Goal: Task Accomplishment & Management: Manage account settings

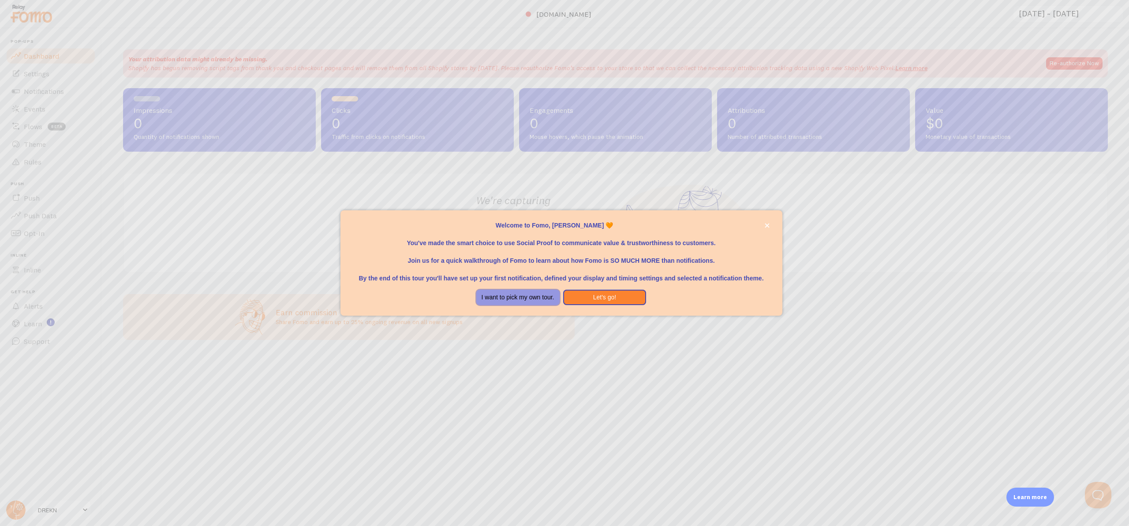
click at [527, 298] on button "I want to pick my own tour." at bounding box center [517, 298] width 83 height 16
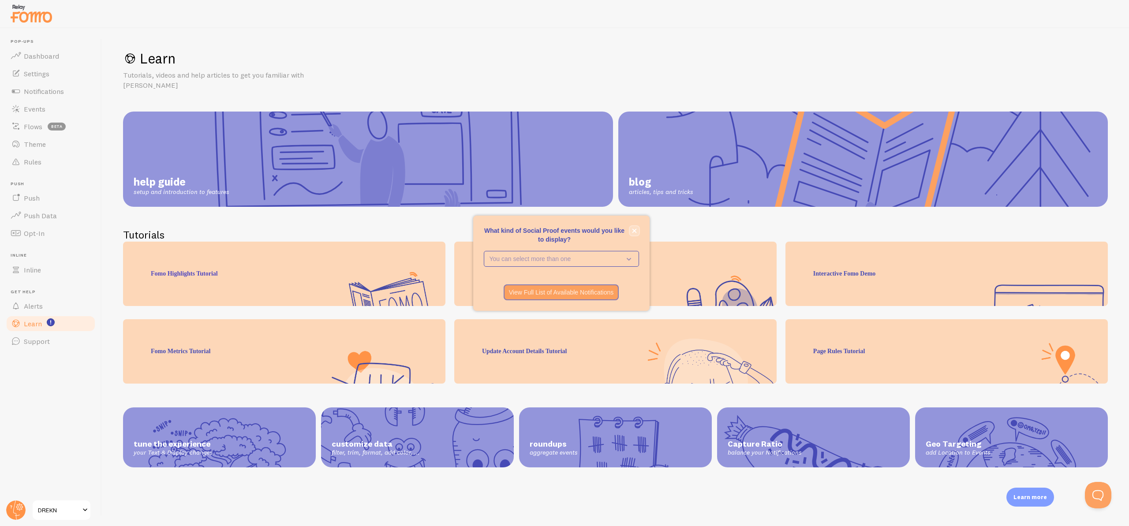
click at [635, 234] on button "close," at bounding box center [634, 230] width 9 height 9
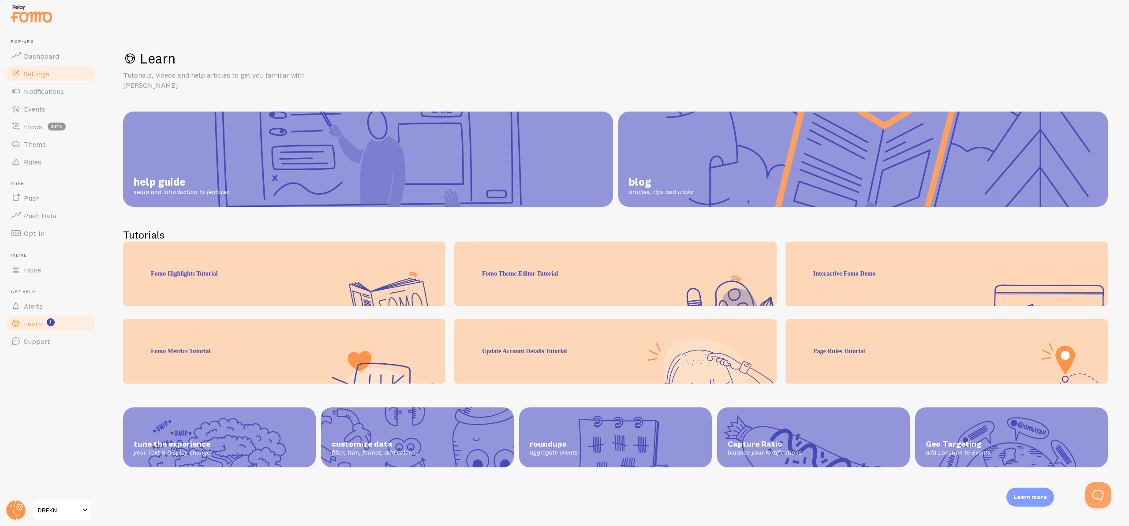
click at [43, 74] on span "Settings" at bounding box center [37, 73] width 26 height 9
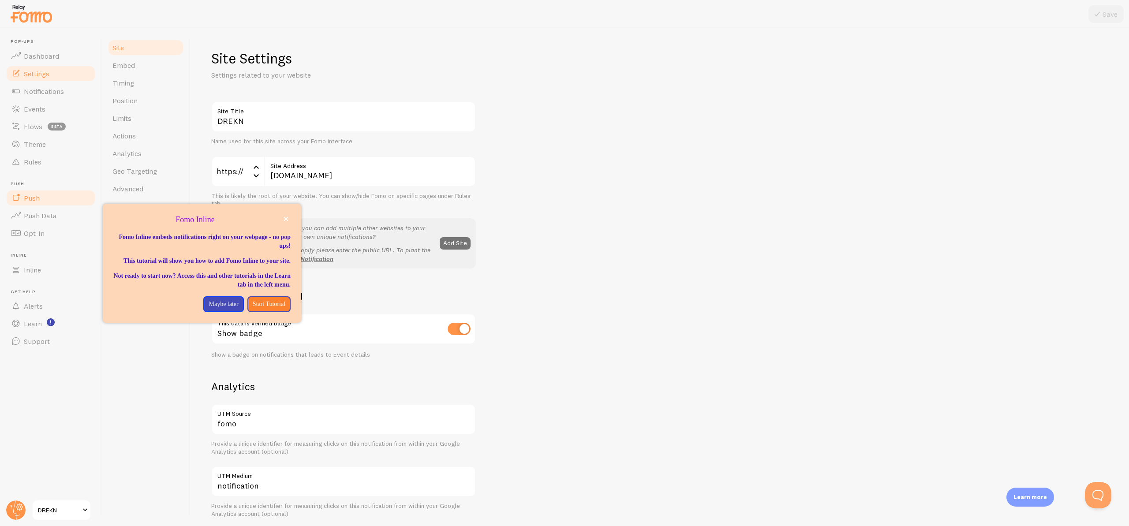
click at [37, 205] on link "Push" at bounding box center [50, 198] width 91 height 18
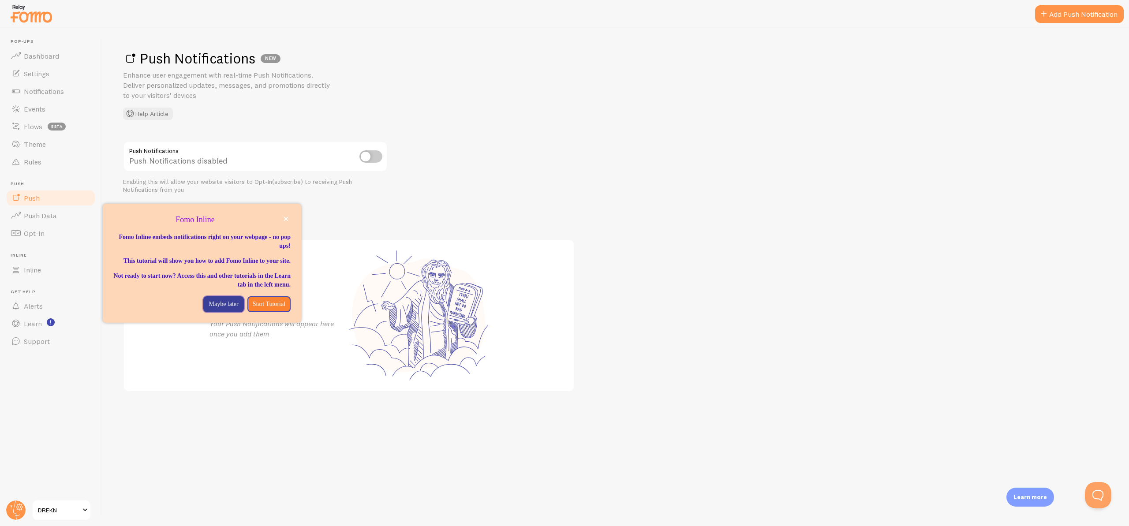
click at [220, 309] on p "Maybe later" at bounding box center [224, 304] width 30 height 9
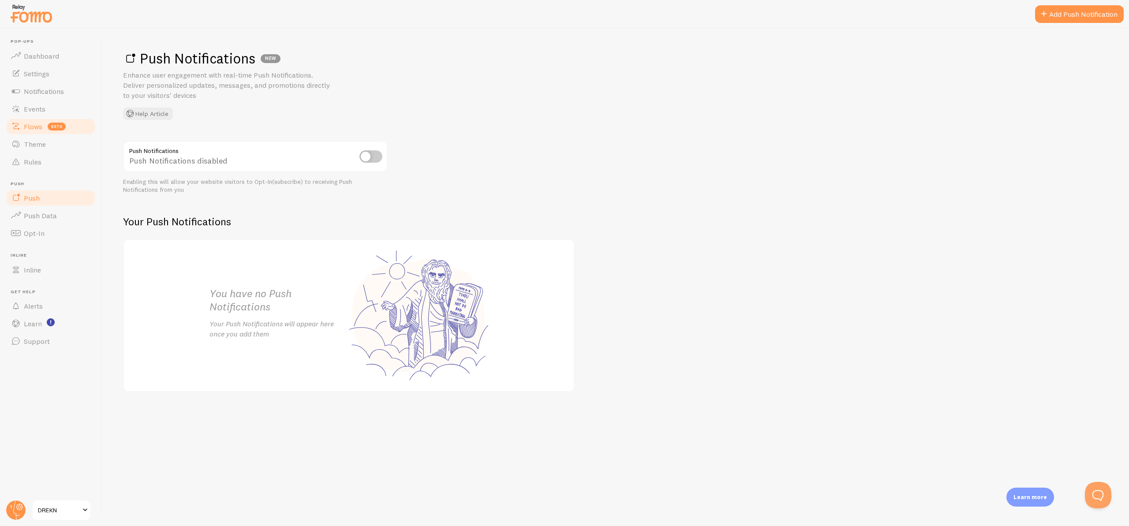
click at [33, 134] on link "Flows beta" at bounding box center [50, 127] width 91 height 18
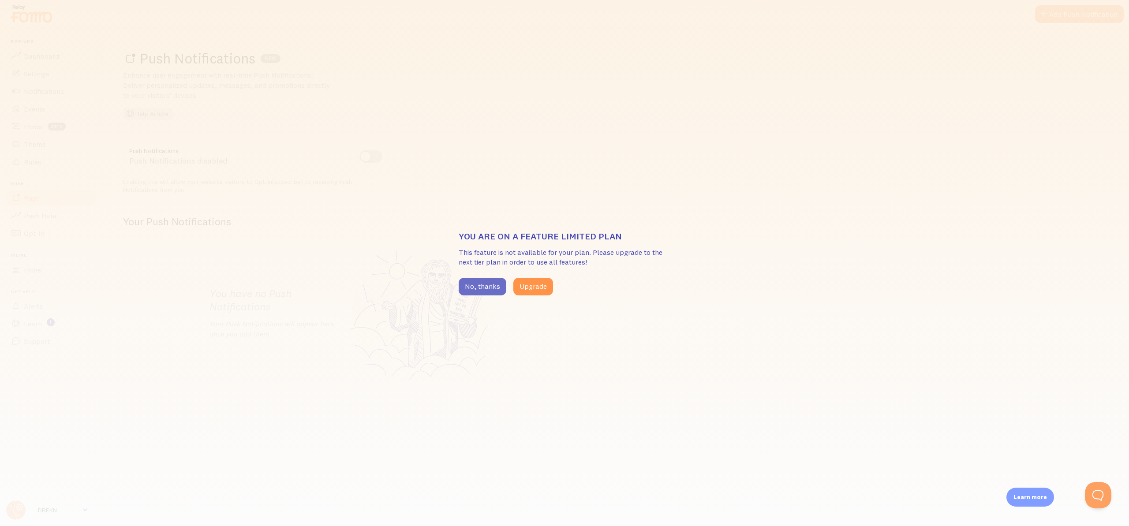
click at [472, 289] on button "No, thanks" at bounding box center [483, 287] width 48 height 18
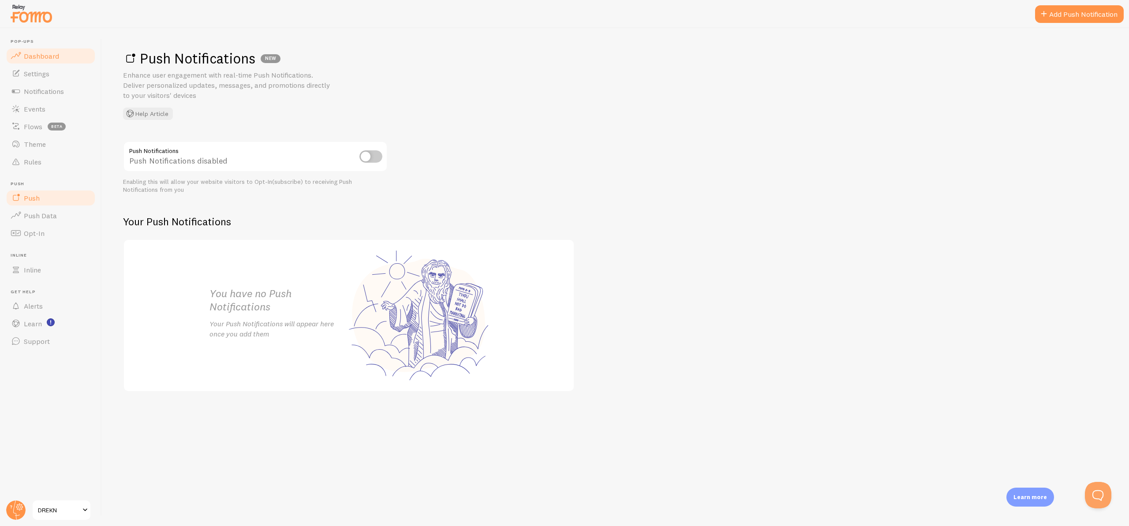
click at [56, 59] on span "Dashboard" at bounding box center [41, 56] width 35 height 9
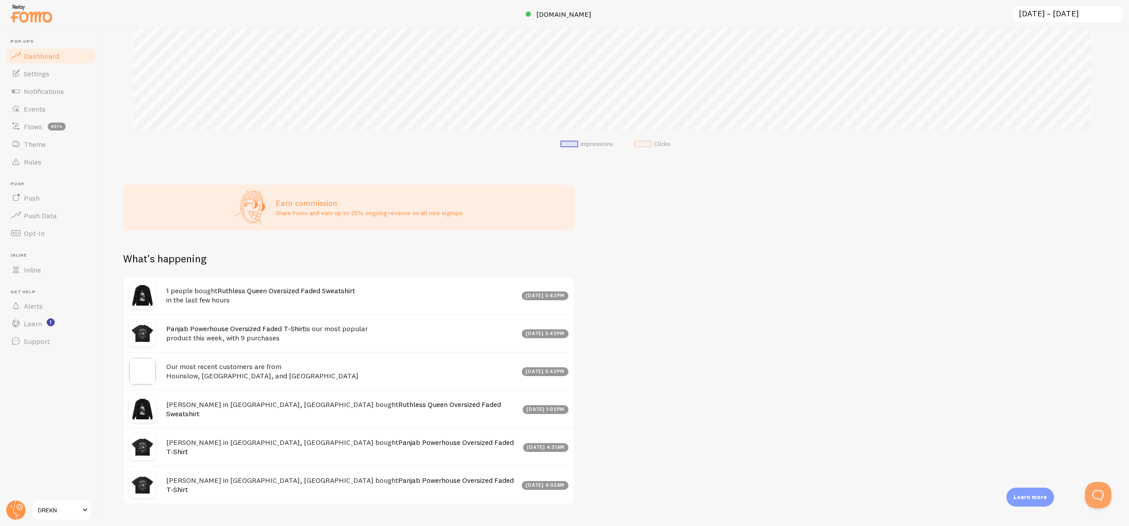
scroll to position [212, 0]
click at [347, 303] on h4 "1 people bought [PERSON_NAME] Queen Oversized Faded Sweatshirt in the last few …" at bounding box center [341, 296] width 350 height 18
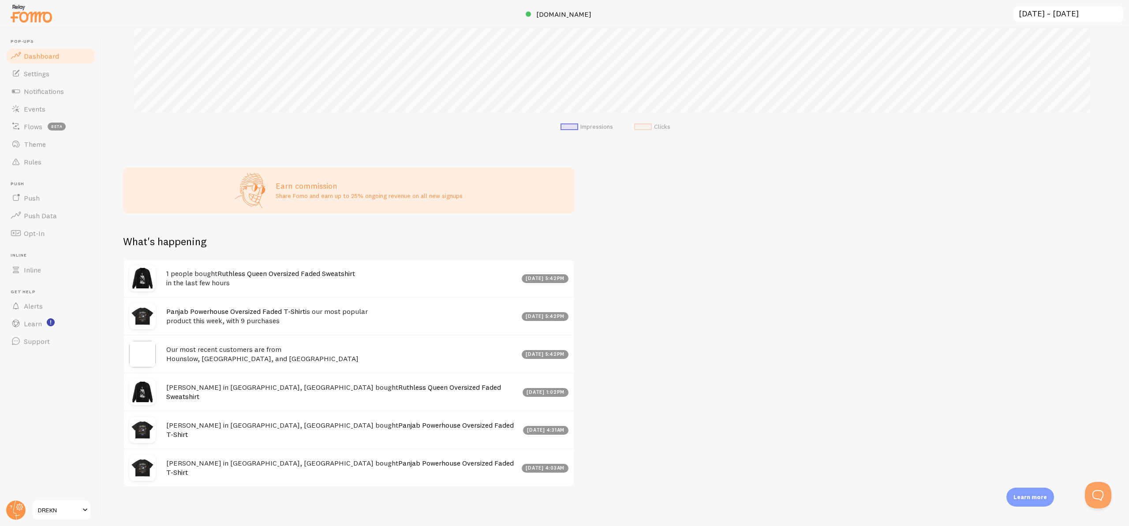
scroll to position [233, 0]
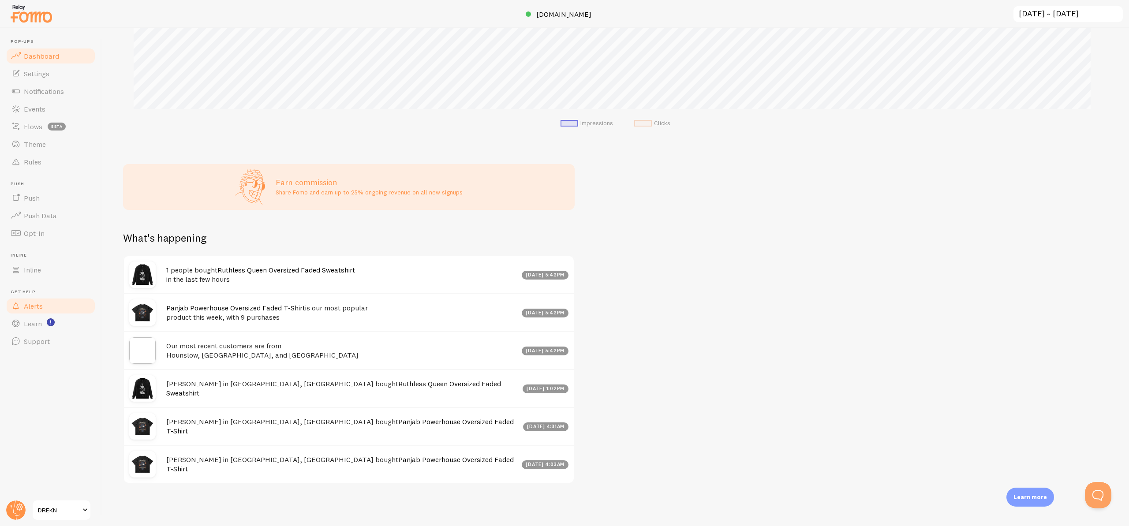
click at [37, 306] on span "Alerts" at bounding box center [33, 306] width 19 height 9
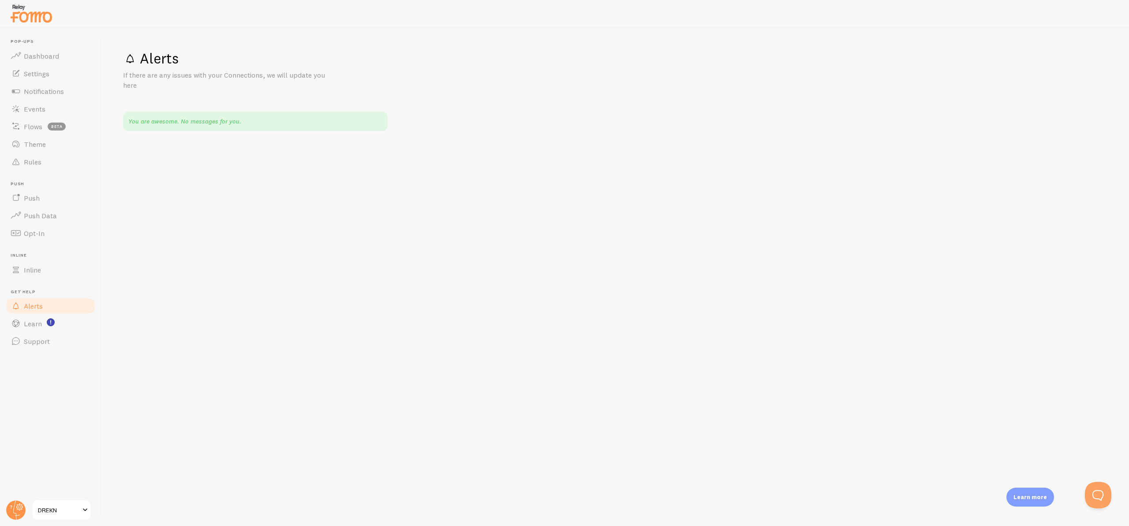
click at [84, 501] on link "DREKN" at bounding box center [62, 510] width 60 height 21
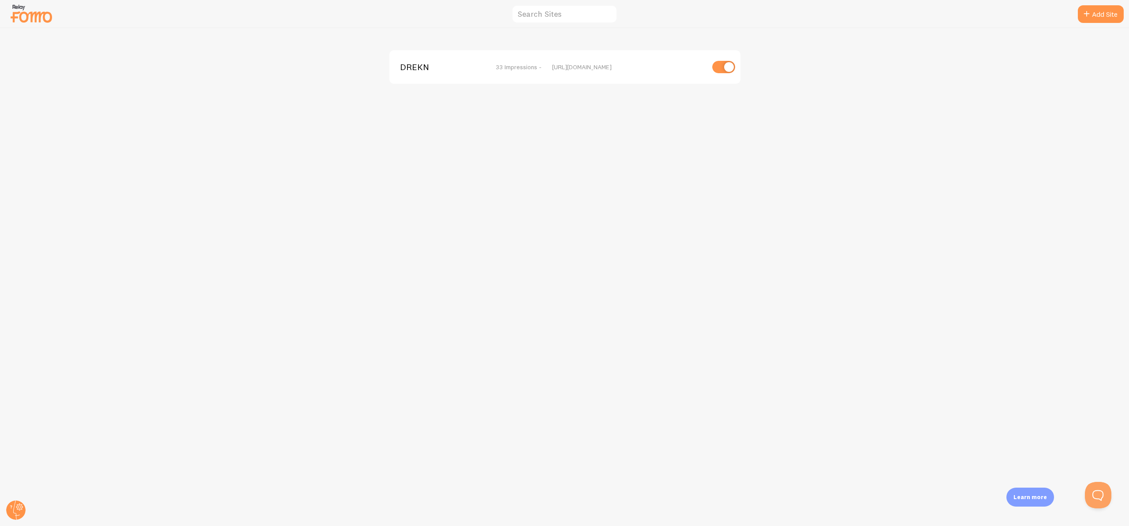
click at [725, 66] on input "checkbox" at bounding box center [723, 67] width 23 height 12
checkbox input "false"
drag, startPoint x: 139, startPoint y: 381, endPoint x: 225, endPoint y: 322, distance: 104.5
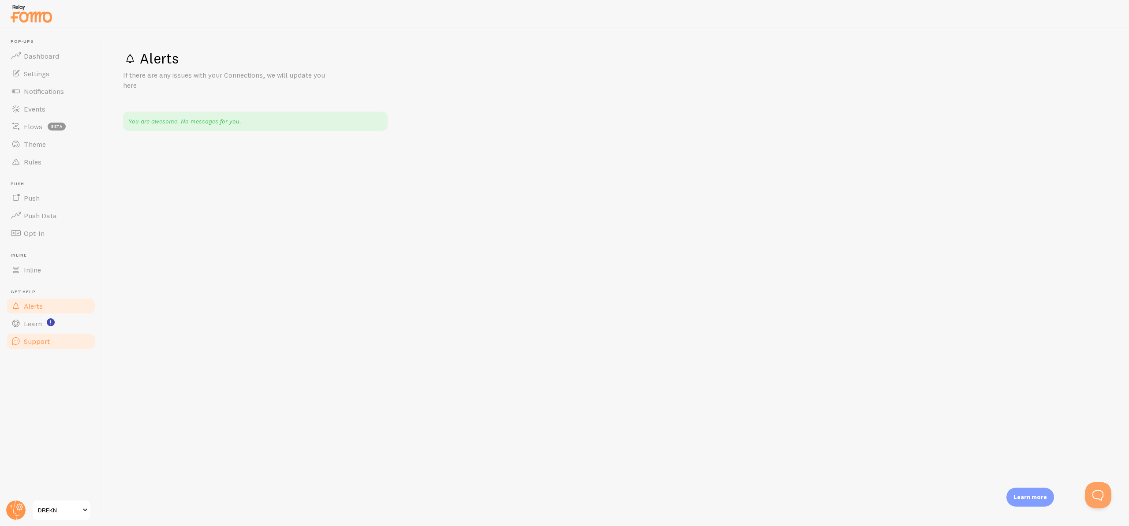
click at [29, 333] on link "Support" at bounding box center [50, 342] width 91 height 18
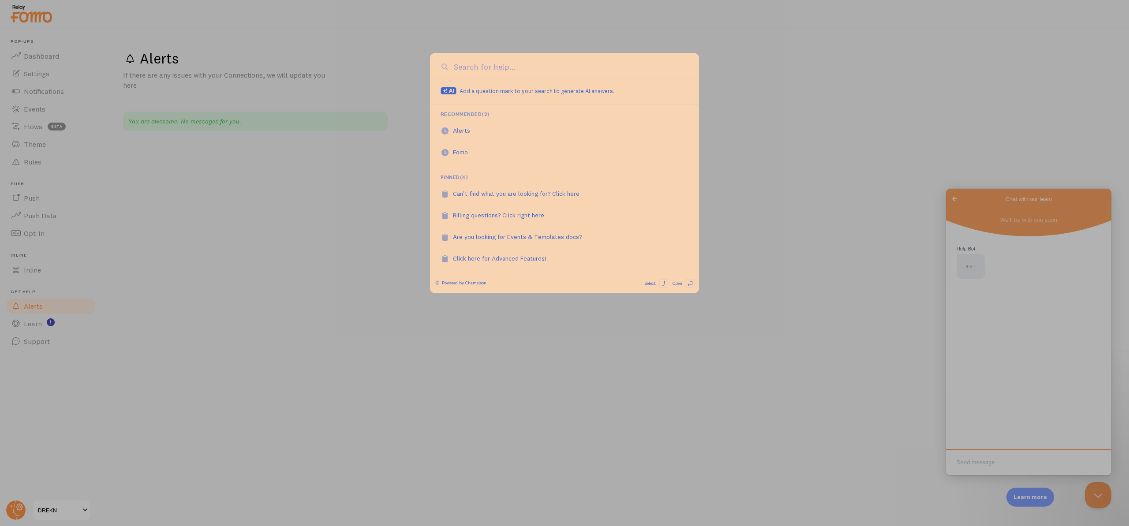
click at [313, 373] on div at bounding box center [564, 263] width 1129 height 526
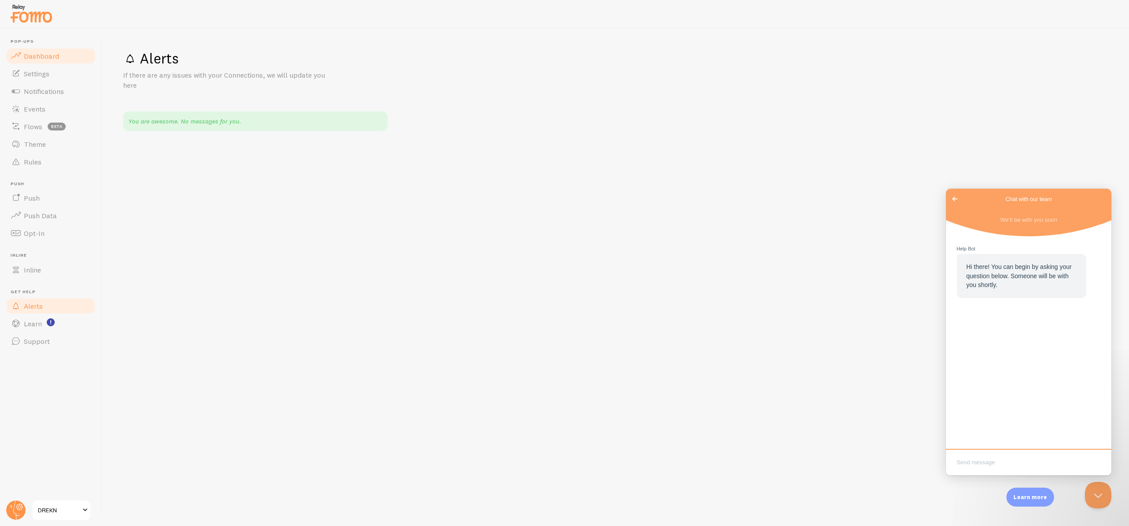
click at [33, 56] on span "Dashboard" at bounding box center [41, 56] width 35 height 9
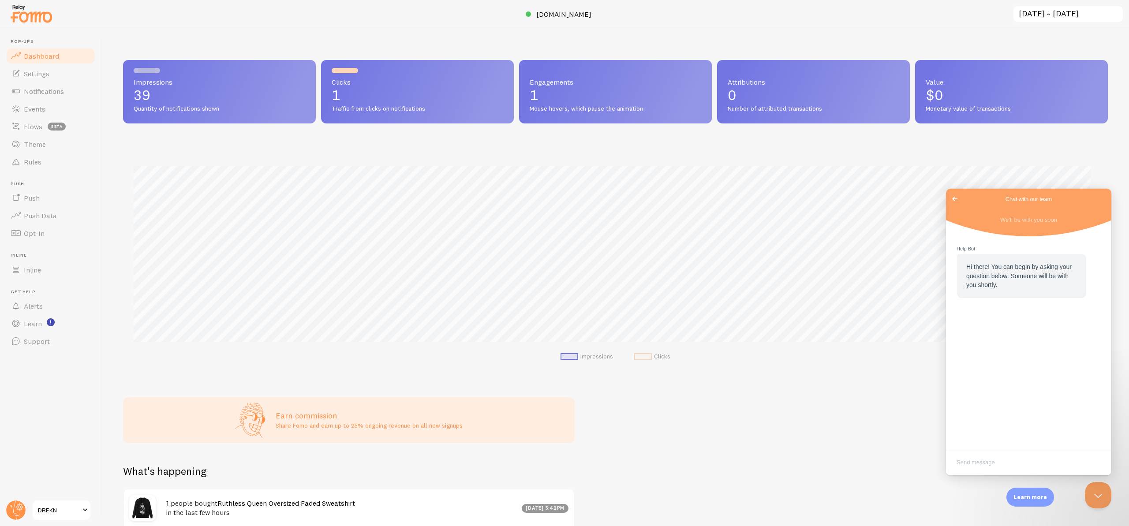
scroll to position [232, 978]
click at [1103, 493] on button "Close Beacon popover" at bounding box center [1096, 493] width 26 height 26
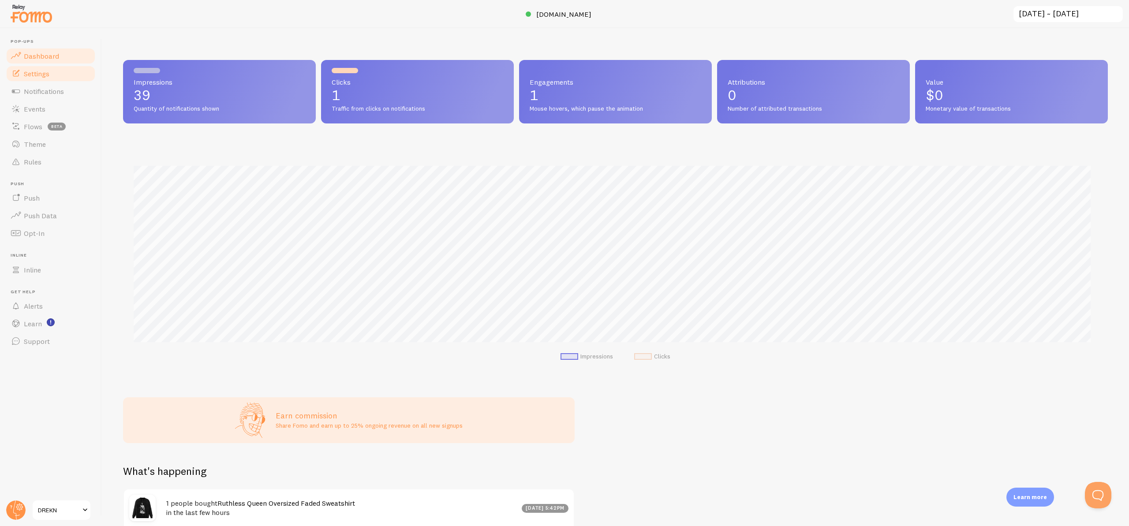
click at [47, 79] on link "Settings" at bounding box center [50, 74] width 91 height 18
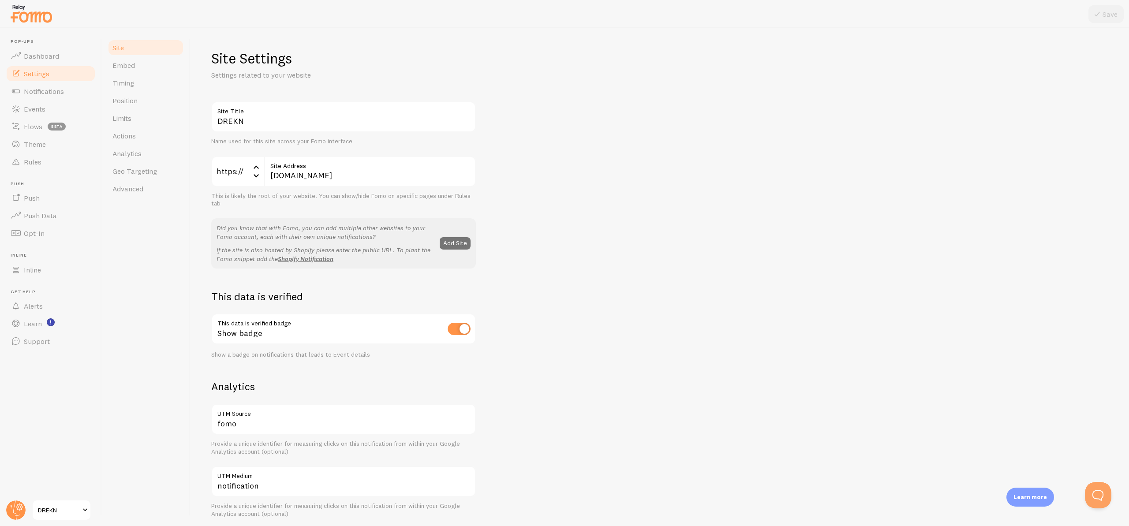
click at [460, 330] on input "checkbox" at bounding box center [459, 329] width 23 height 12
checkbox input "false"
click at [1098, 12] on icon at bounding box center [1097, 14] width 11 height 11
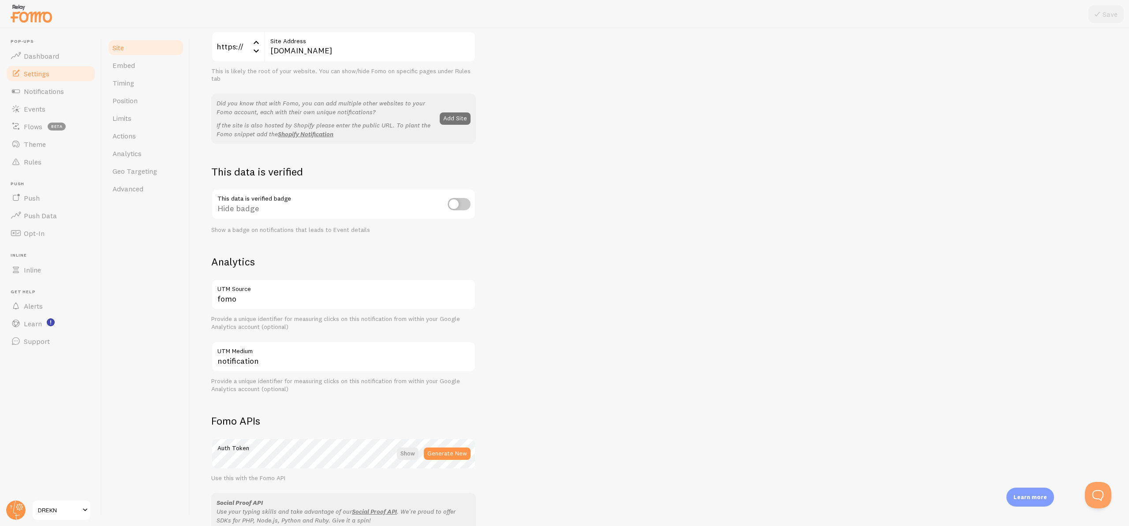
scroll to position [134, 0]
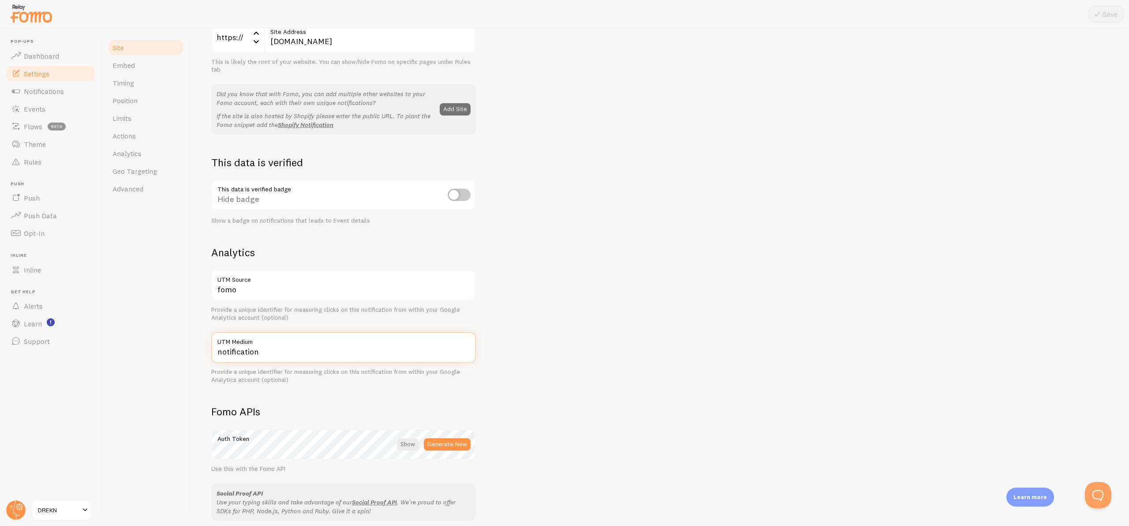
click at [289, 349] on input "notification" at bounding box center [343, 347] width 265 height 31
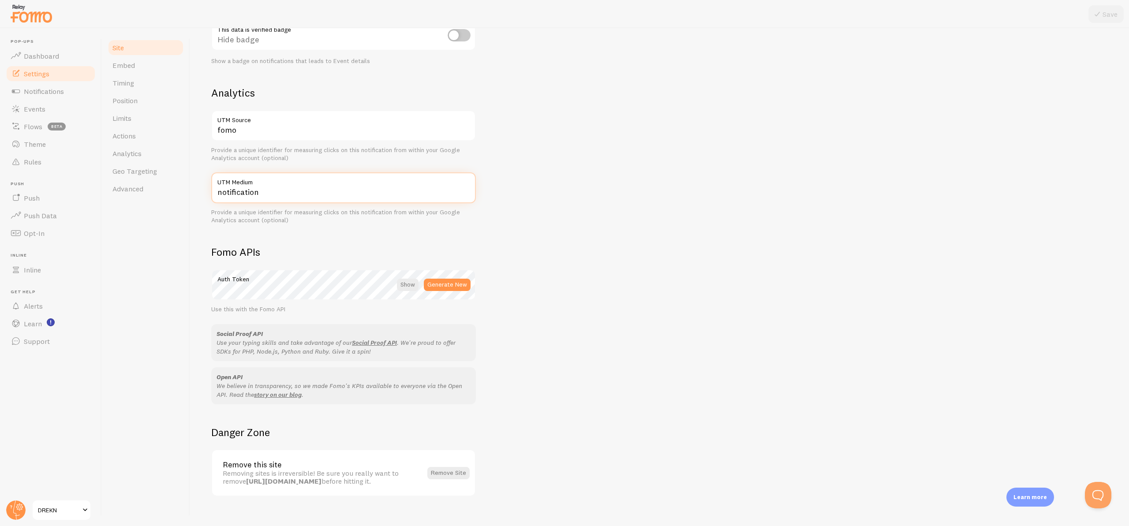
scroll to position [300, 0]
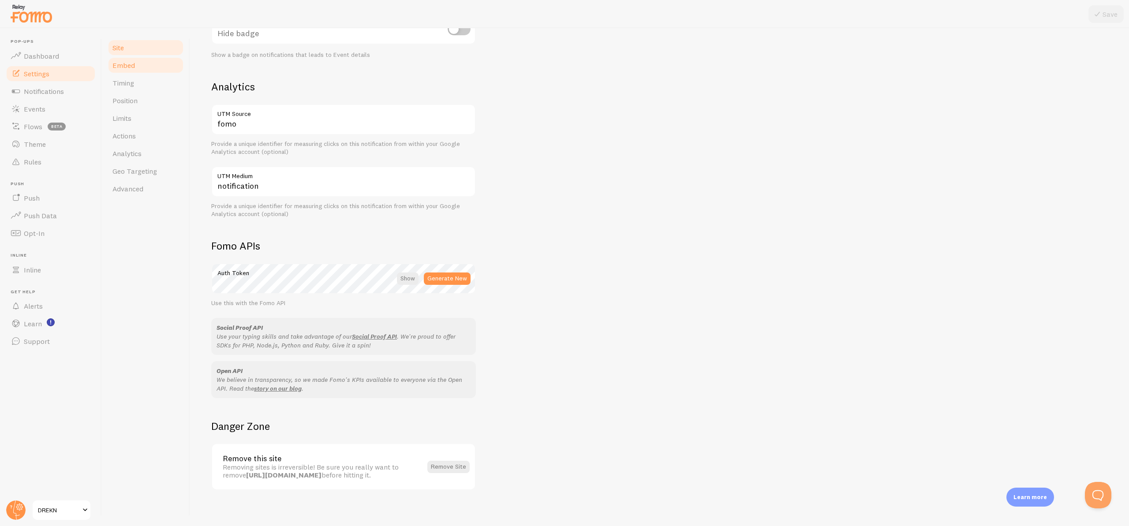
click at [139, 69] on link "Embed" at bounding box center [145, 65] width 77 height 18
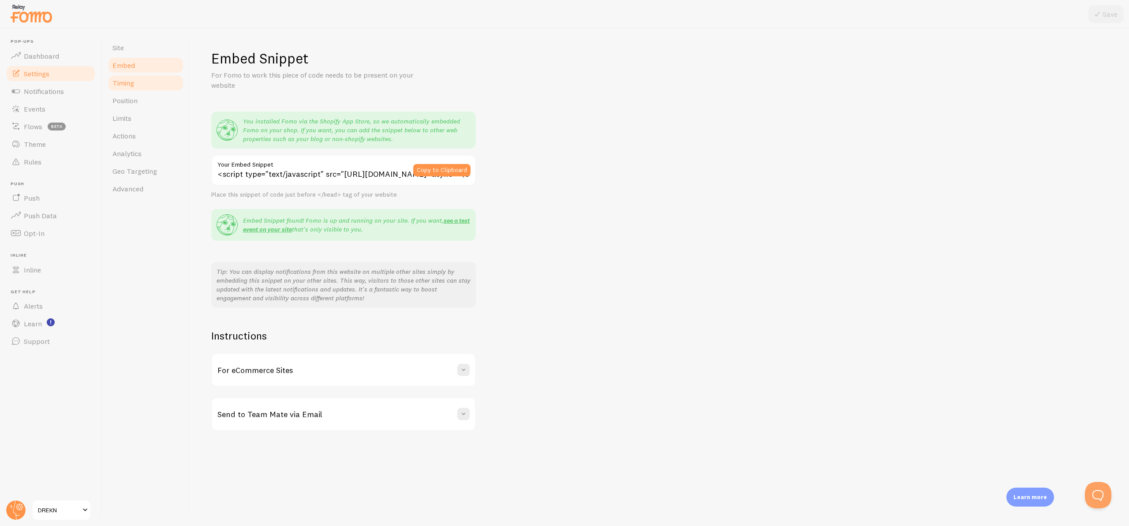
click at [133, 83] on span "Timing" at bounding box center [123, 83] width 22 height 9
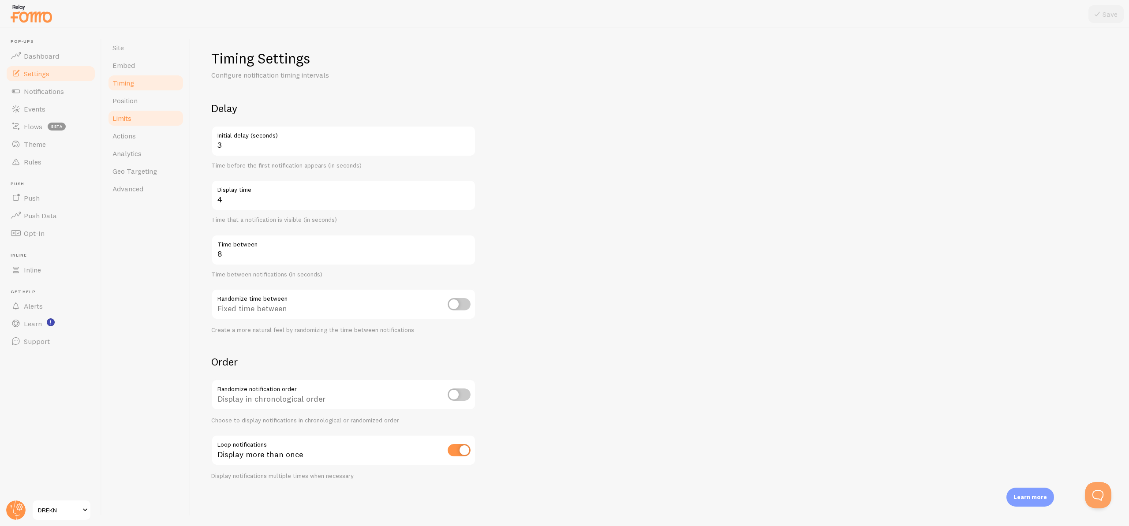
click at [141, 122] on link "Limits" at bounding box center [145, 118] width 77 height 18
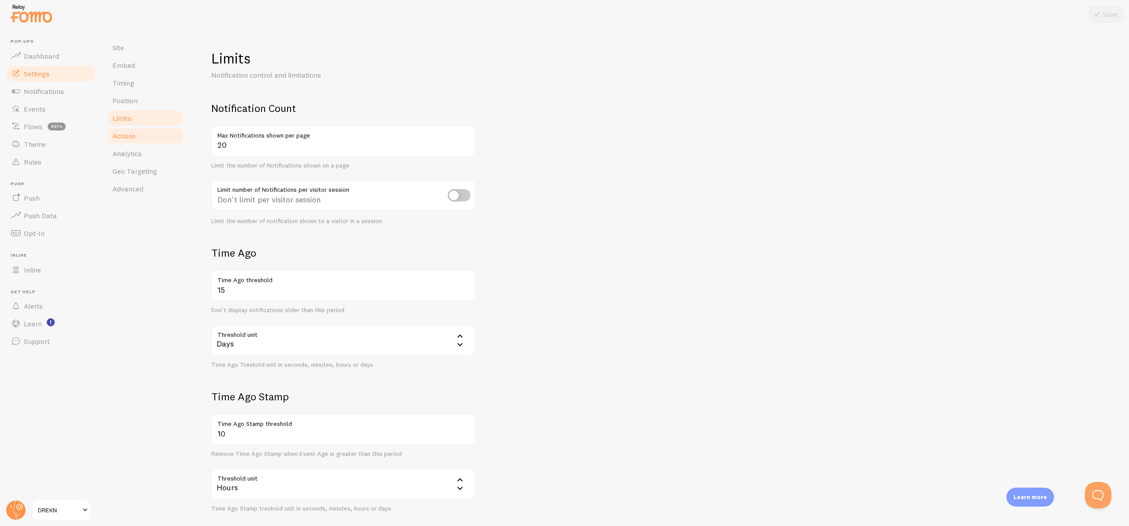
click at [143, 138] on link "Actions" at bounding box center [145, 136] width 77 height 18
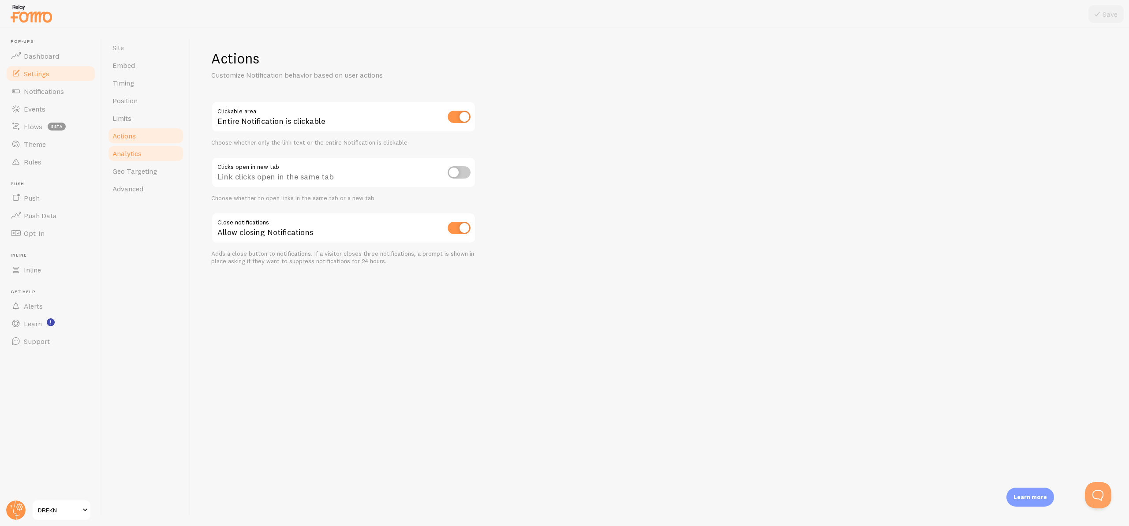
click at [143, 153] on link "Analytics" at bounding box center [145, 154] width 77 height 18
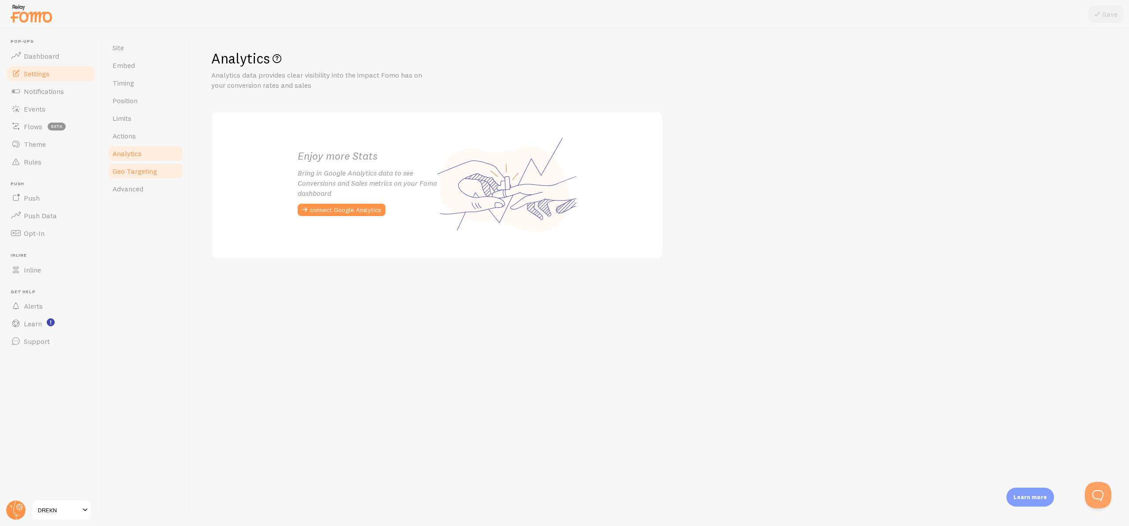
click at [142, 170] on span "Geo Targeting" at bounding box center [134, 171] width 45 height 9
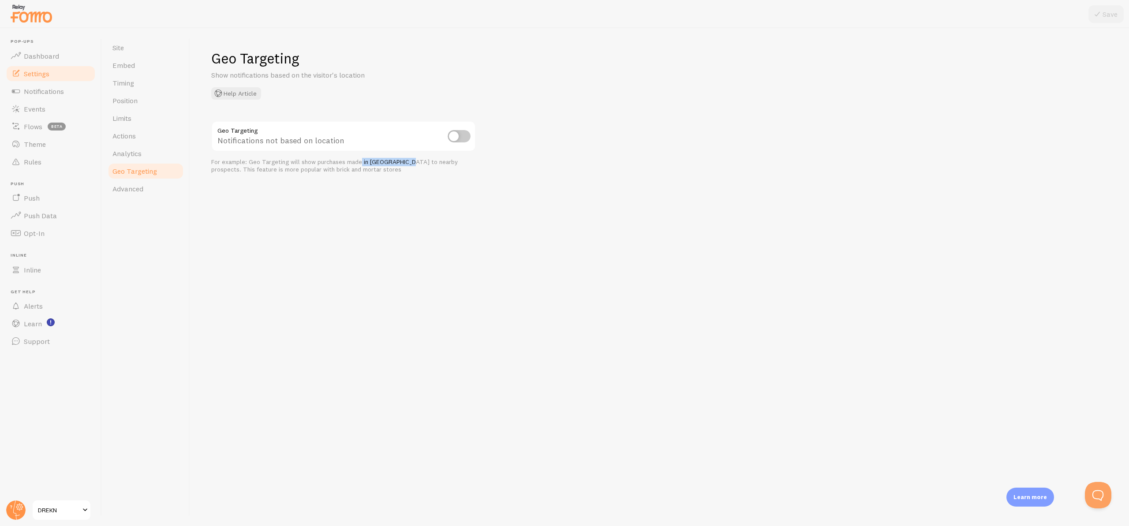
drag, startPoint x: 329, startPoint y: 161, endPoint x: 379, endPoint y: 160, distance: 49.8
click at [379, 160] on div "For example: Geo Targeting will show purchases made in [GEOGRAPHIC_DATA] to nea…" at bounding box center [343, 165] width 265 height 15
click at [395, 164] on div "For example: Geo Targeting will show purchases made in [GEOGRAPHIC_DATA] to nea…" at bounding box center [343, 165] width 265 height 15
drag, startPoint x: 254, startPoint y: 164, endPoint x: 311, endPoint y: 163, distance: 56.5
click at [311, 163] on div "For example: Geo Targeting will show purchases made in [GEOGRAPHIC_DATA] to nea…" at bounding box center [343, 165] width 265 height 15
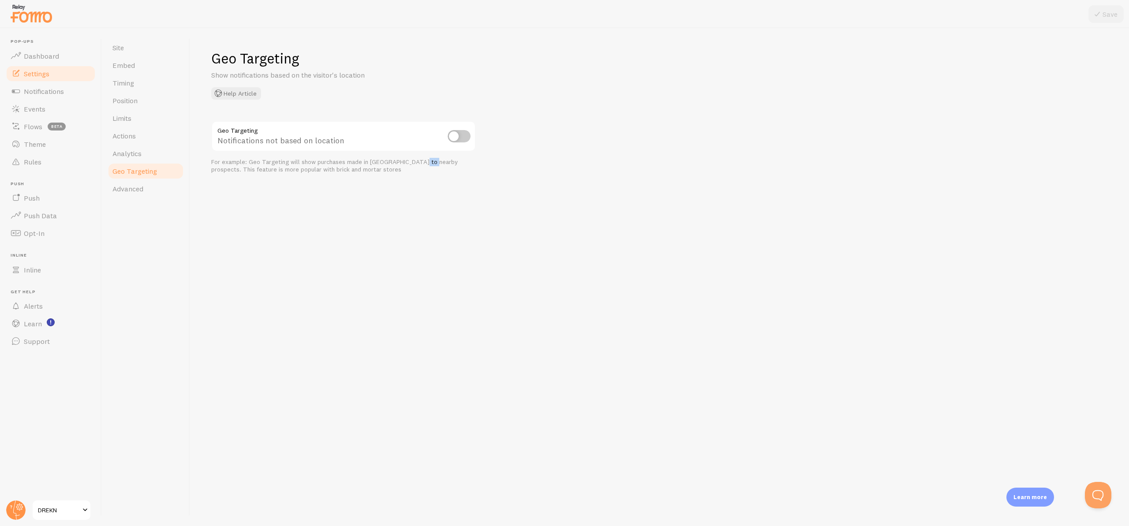
drag, startPoint x: 391, startPoint y: 164, endPoint x: 400, endPoint y: 165, distance: 9.7
click at [400, 164] on div "For example: Geo Targeting will show purchases made in [GEOGRAPHIC_DATA] to nea…" at bounding box center [343, 165] width 265 height 15
click at [400, 175] on div "Geo Targeting Show notifications based on the visitor's location Help Article G…" at bounding box center [659, 277] width 939 height 498
drag, startPoint x: 393, startPoint y: 163, endPoint x: 428, endPoint y: 164, distance: 34.8
click at [427, 163] on div "For example: Geo Targeting will show purchases made in [GEOGRAPHIC_DATA] to nea…" at bounding box center [343, 165] width 265 height 15
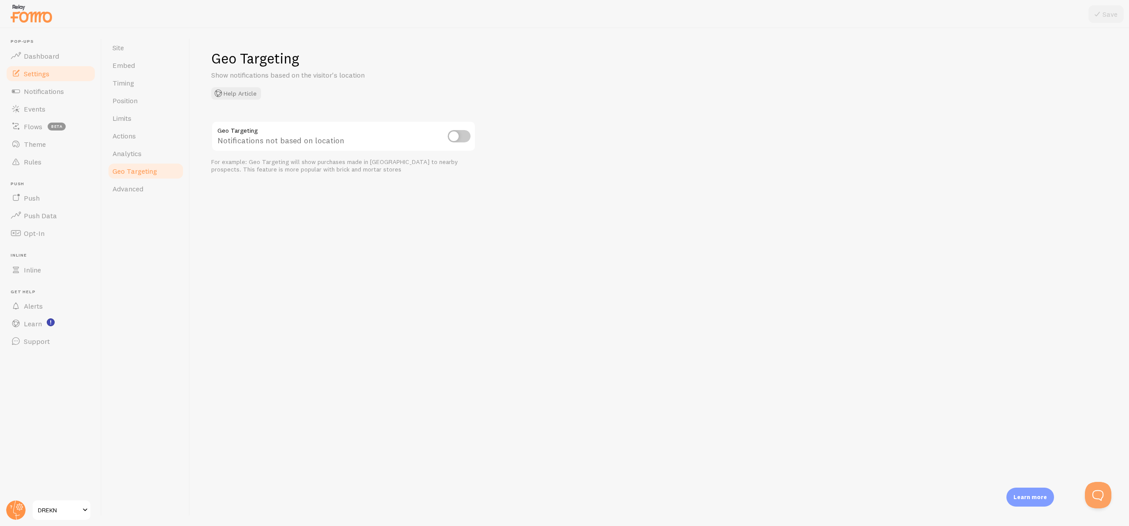
click at [438, 168] on div "For example: Geo Targeting will show purchases made in [GEOGRAPHIC_DATA] to nea…" at bounding box center [343, 165] width 265 height 15
drag, startPoint x: 254, startPoint y: 169, endPoint x: 277, endPoint y: 168, distance: 22.5
click at [277, 168] on div "For example: Geo Targeting will show purchases made in [GEOGRAPHIC_DATA] to nea…" at bounding box center [343, 165] width 265 height 15
drag, startPoint x: 339, startPoint y: 168, endPoint x: 360, endPoint y: 169, distance: 21.2
click at [340, 168] on div "For example: Geo Targeting will show purchases made in [GEOGRAPHIC_DATA] to nea…" at bounding box center [343, 165] width 265 height 15
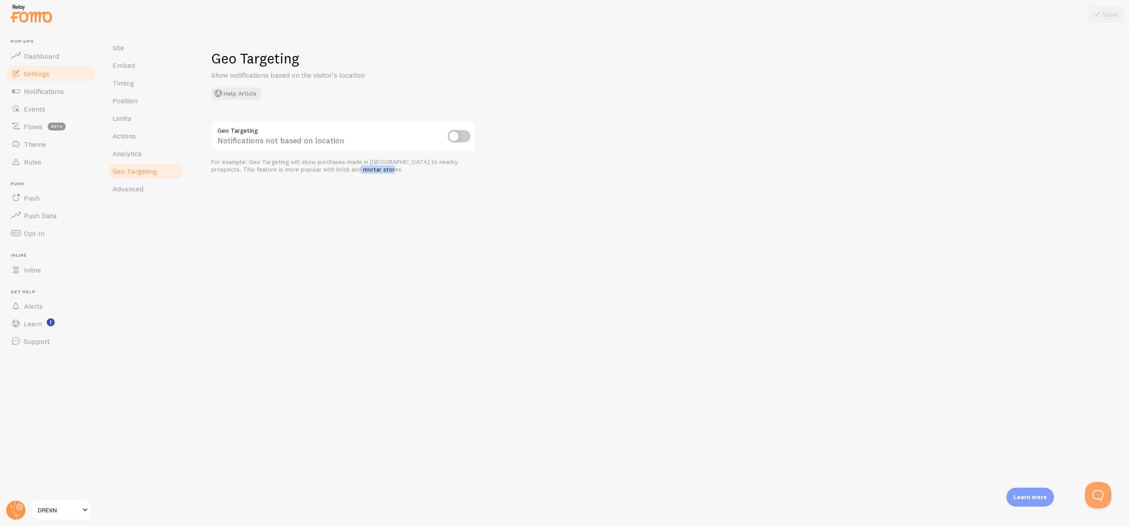
drag, startPoint x: 363, startPoint y: 169, endPoint x: 321, endPoint y: 168, distance: 41.5
click at [321, 168] on div "For example: Geo Targeting will show purchases made in [GEOGRAPHIC_DATA] to nea…" at bounding box center [343, 165] width 265 height 15
click at [399, 169] on div "For example: Geo Targeting will show purchases made in [GEOGRAPHIC_DATA] to nea…" at bounding box center [343, 165] width 265 height 15
click at [461, 137] on input "checkbox" at bounding box center [459, 136] width 23 height 12
checkbox input "true"
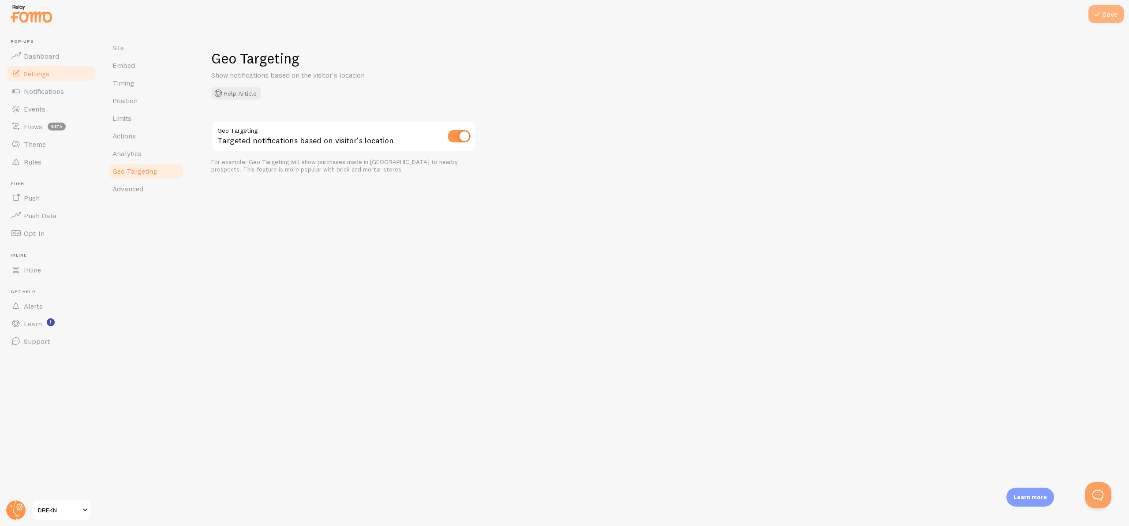
click at [1091, 12] on button "Save" at bounding box center [1106, 14] width 35 height 18
click at [134, 183] on link "Advanced" at bounding box center [145, 189] width 77 height 18
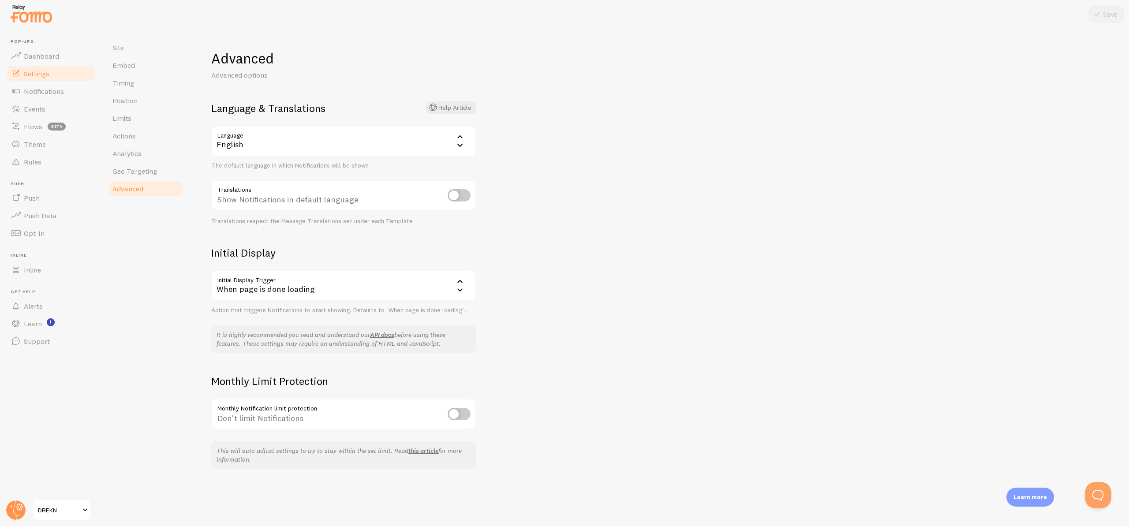
click at [323, 285] on div "When page is done loading" at bounding box center [343, 285] width 265 height 31
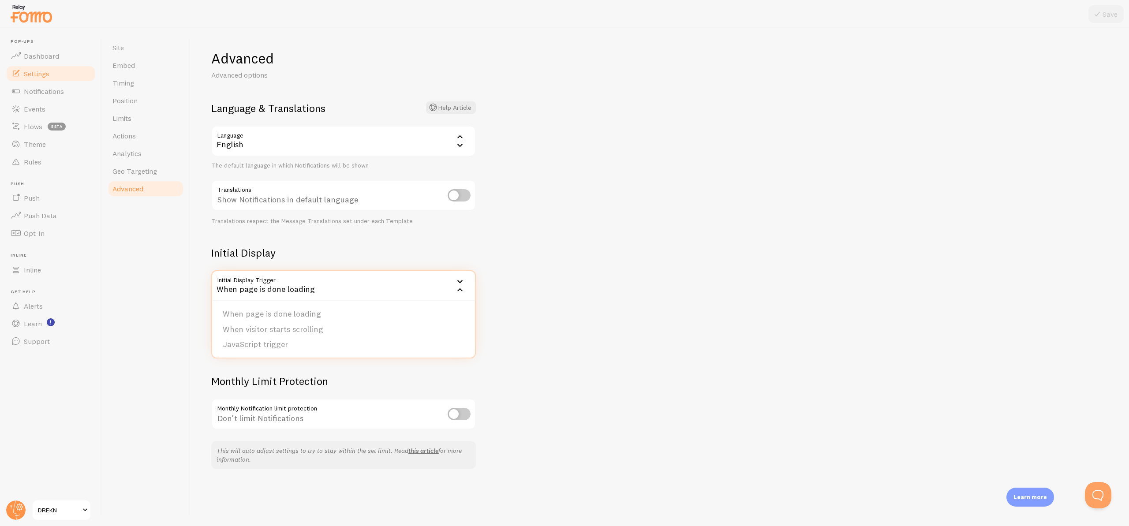
click at [323, 285] on div "When page is done loading" at bounding box center [343, 285] width 265 height 31
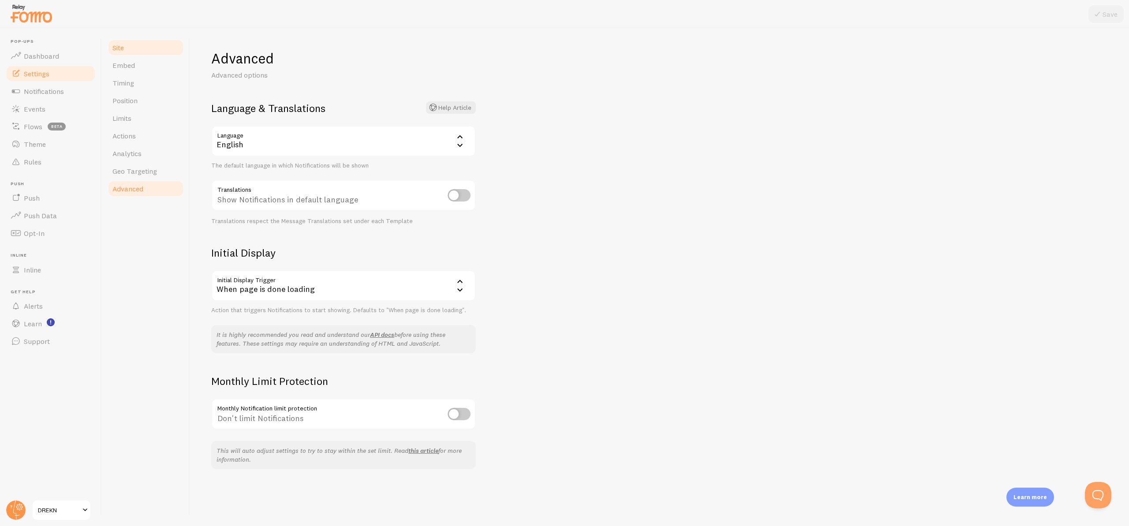
click at [137, 52] on link "Site" at bounding box center [145, 48] width 77 height 18
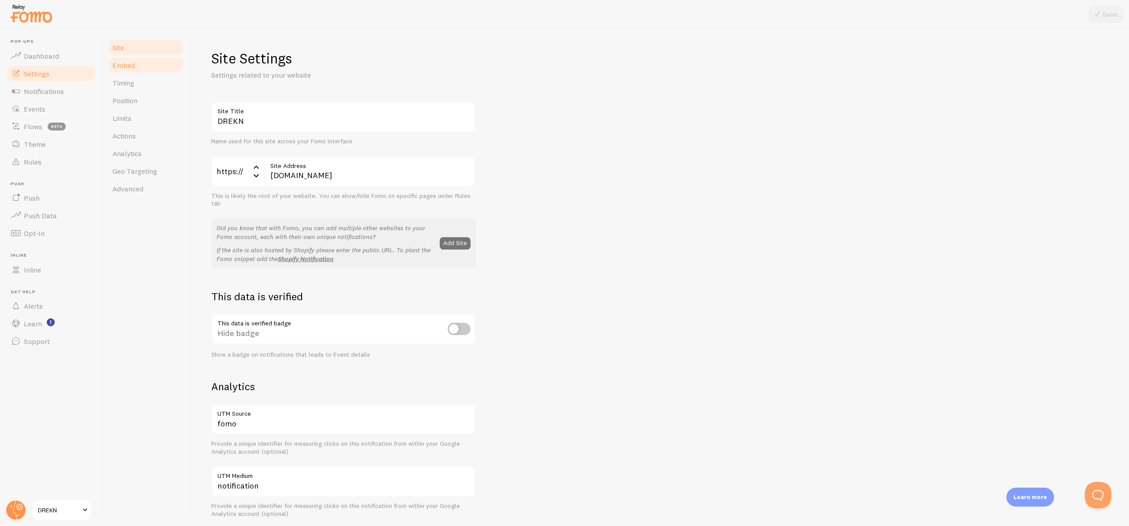
click at [134, 67] on span "Embed" at bounding box center [123, 65] width 22 height 9
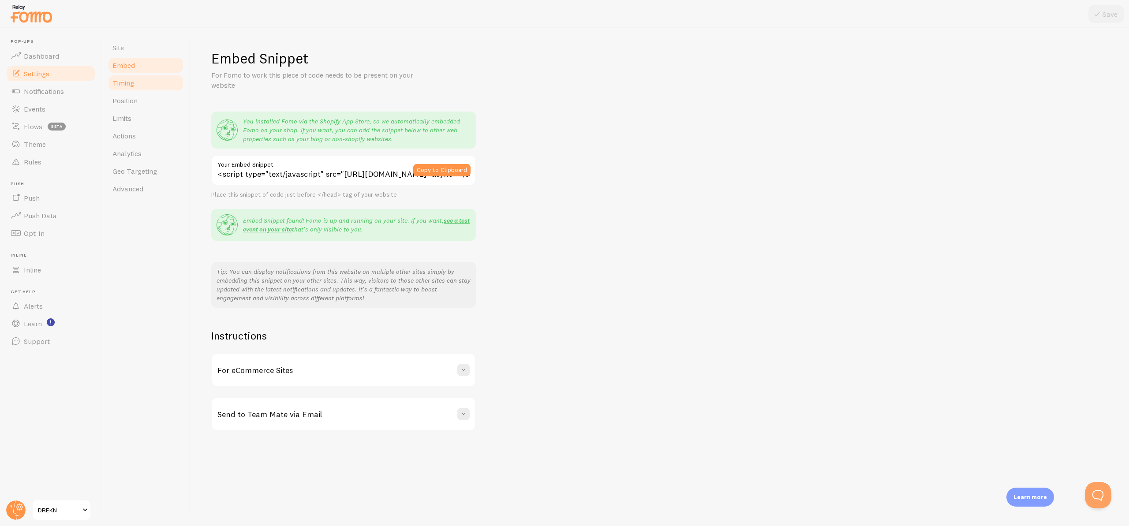
click at [133, 78] on link "Timing" at bounding box center [145, 83] width 77 height 18
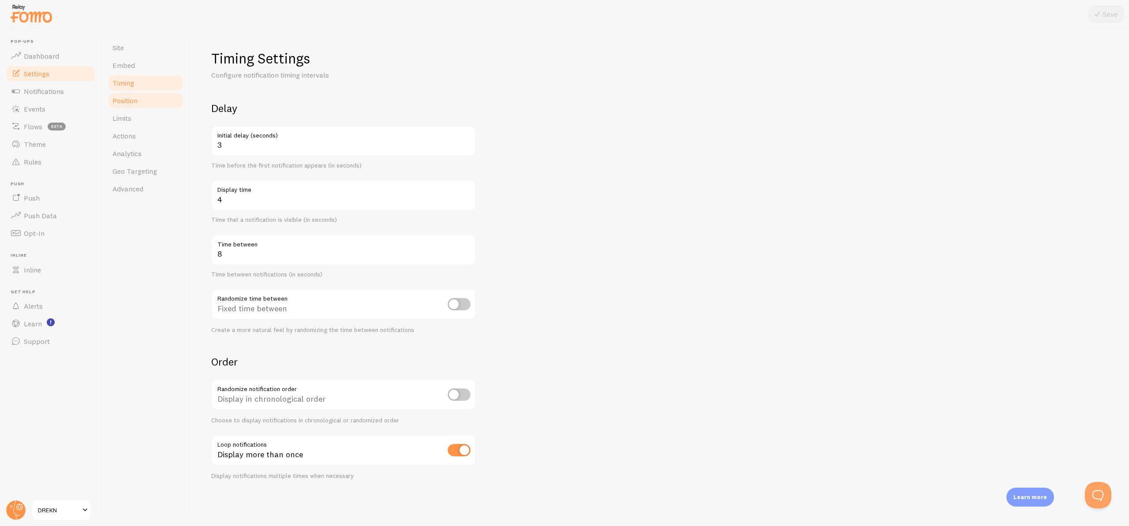
click at [133, 102] on span "Position" at bounding box center [124, 100] width 25 height 9
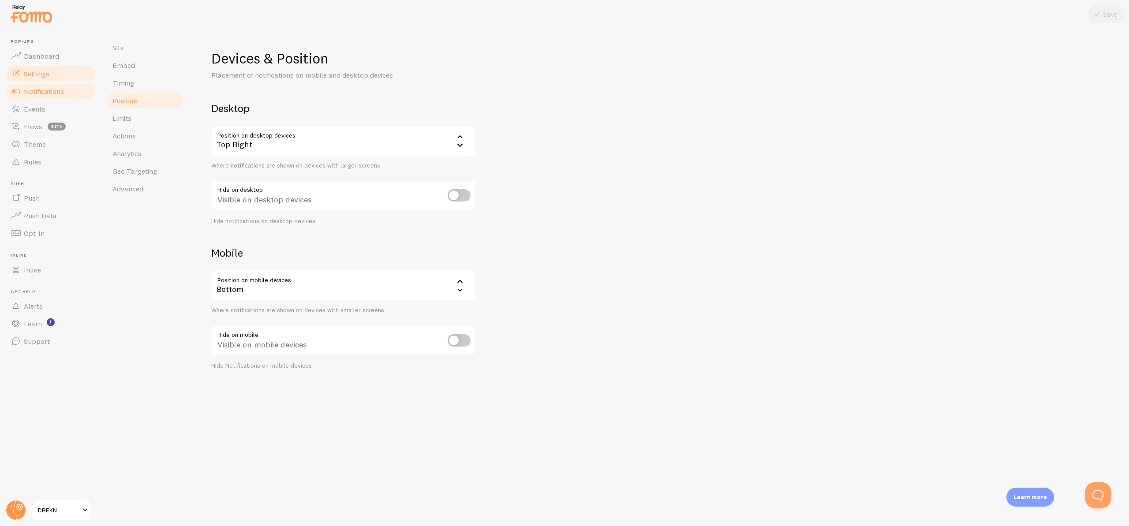
click at [61, 90] on span "Notifications" at bounding box center [44, 91] width 40 height 9
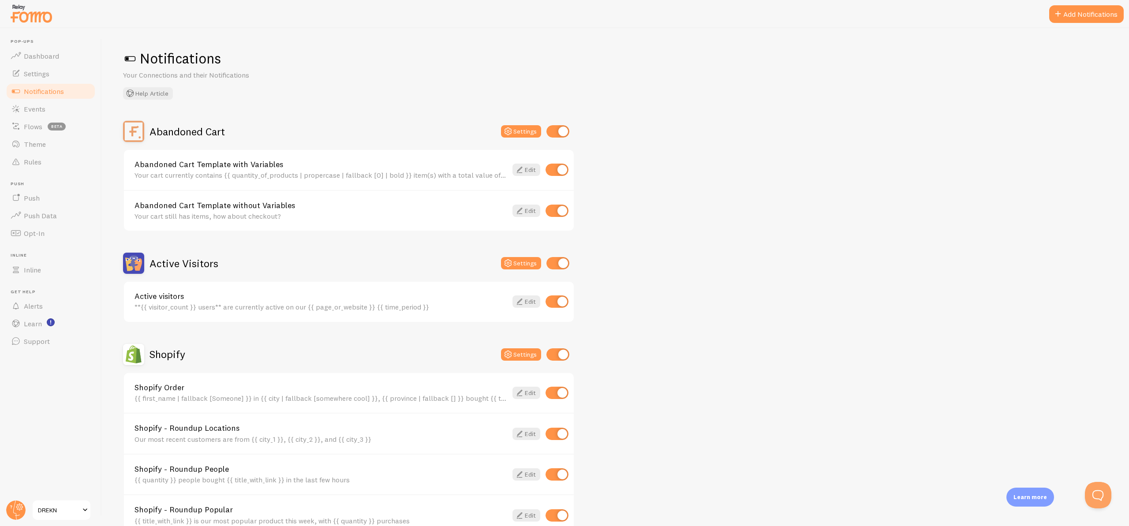
scroll to position [2, 0]
click at [557, 129] on input "checkbox" at bounding box center [557, 129] width 23 height 12
checkbox input "false"
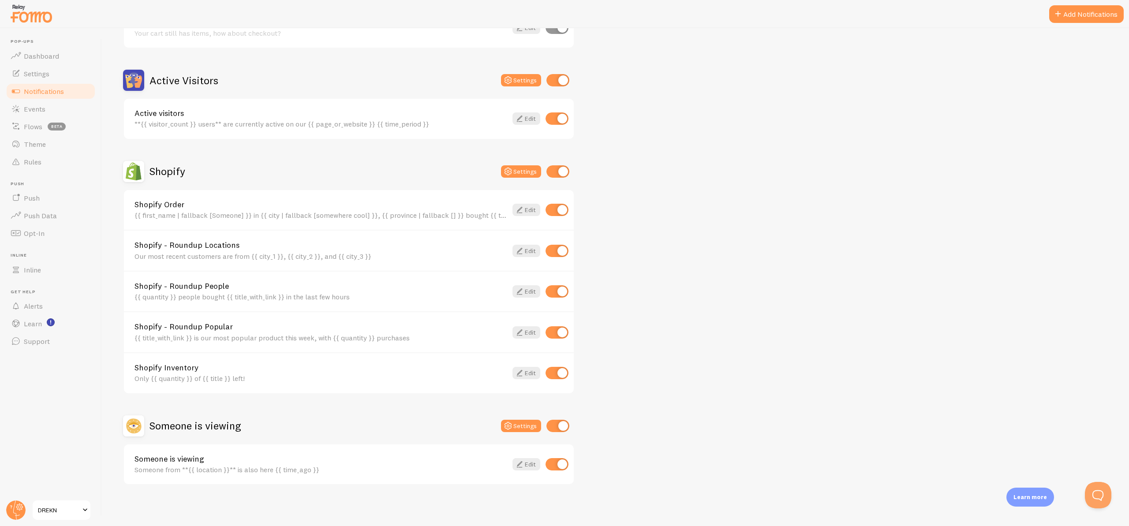
scroll to position [184, 0]
click at [524, 375] on link "Edit" at bounding box center [527, 372] width 28 height 12
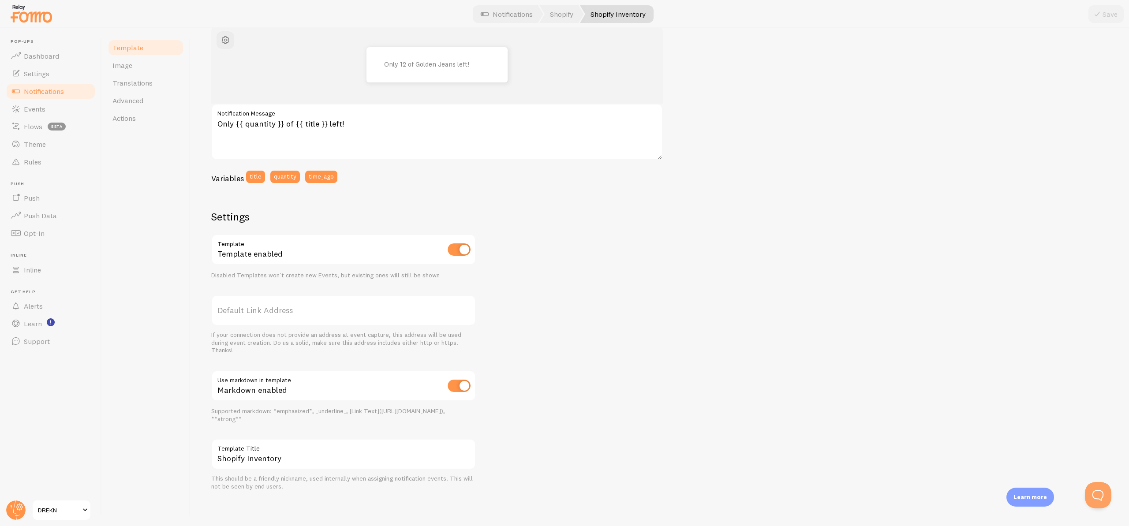
scroll to position [109, 0]
click at [142, 62] on link "Image" at bounding box center [145, 65] width 77 height 18
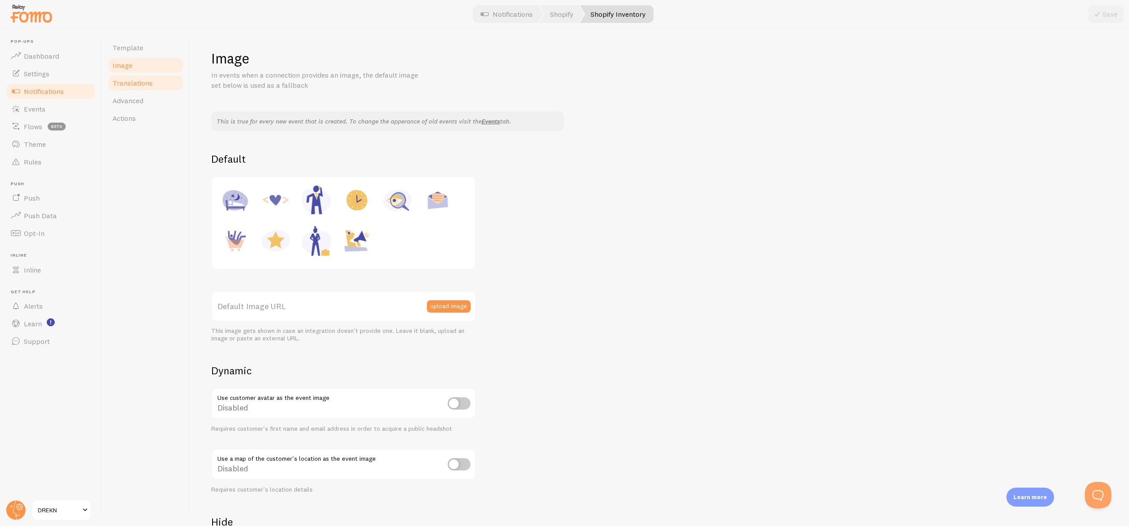
click at [142, 74] on link "Translations" at bounding box center [145, 83] width 77 height 18
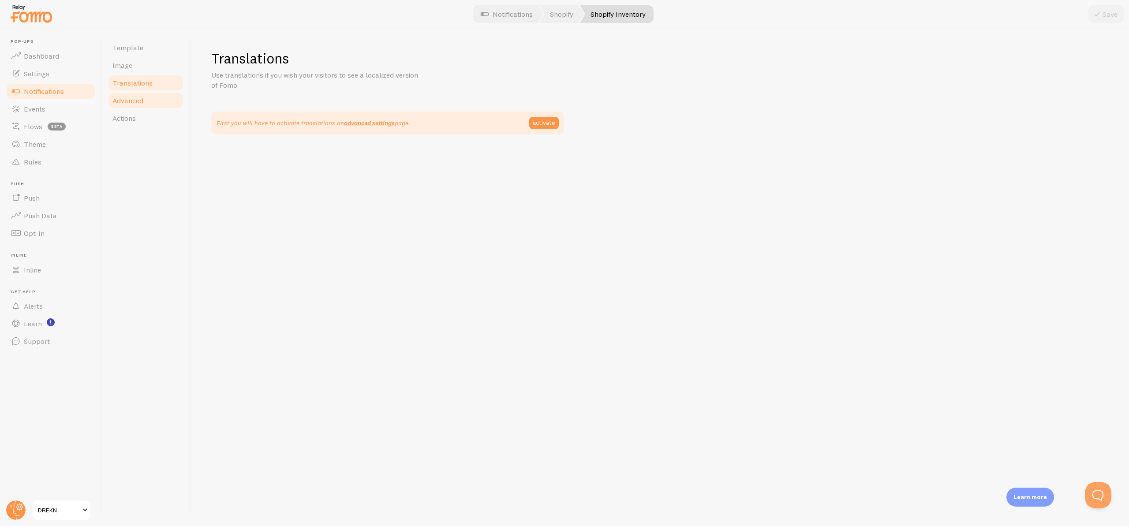
click at [145, 94] on link "Advanced" at bounding box center [145, 101] width 77 height 18
